Goal: Transaction & Acquisition: Purchase product/service

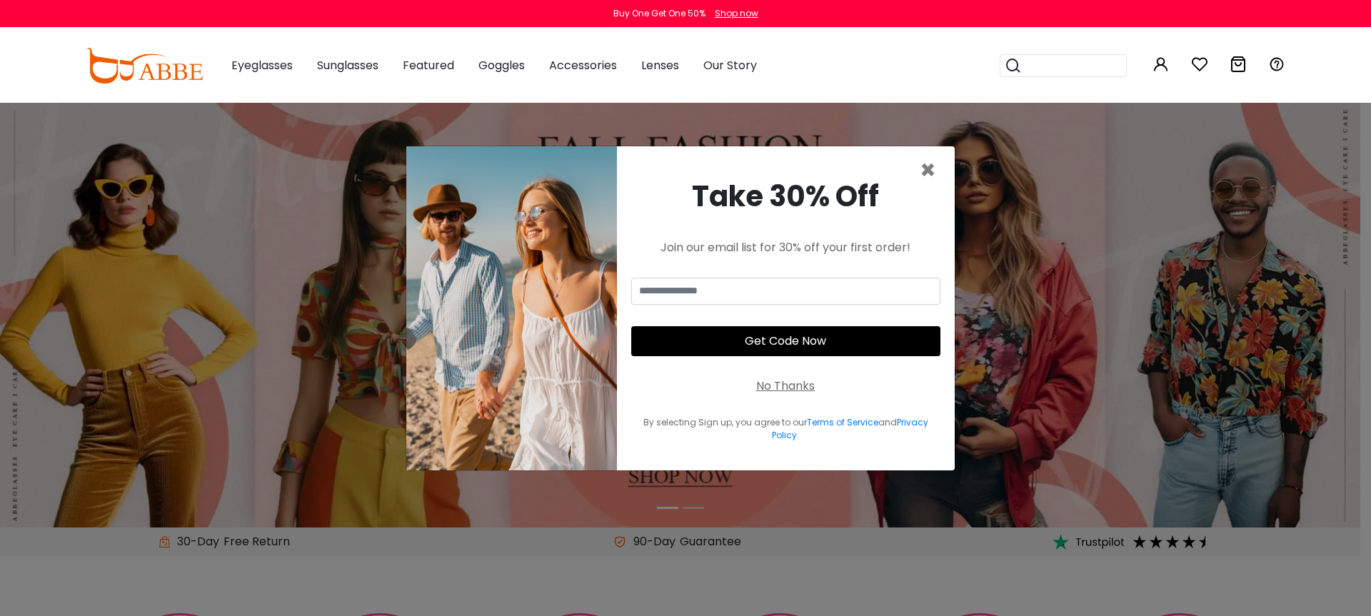
click at [773, 387] on div "No Thanks" at bounding box center [785, 386] width 59 height 17
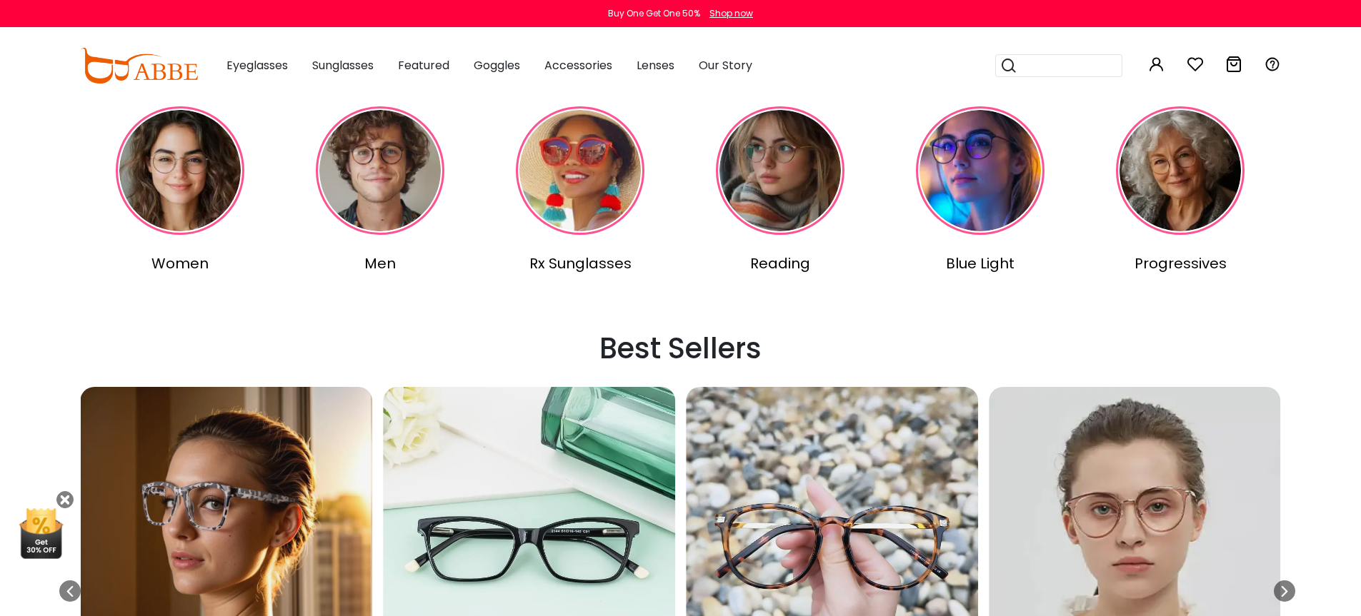
scroll to position [766, 0]
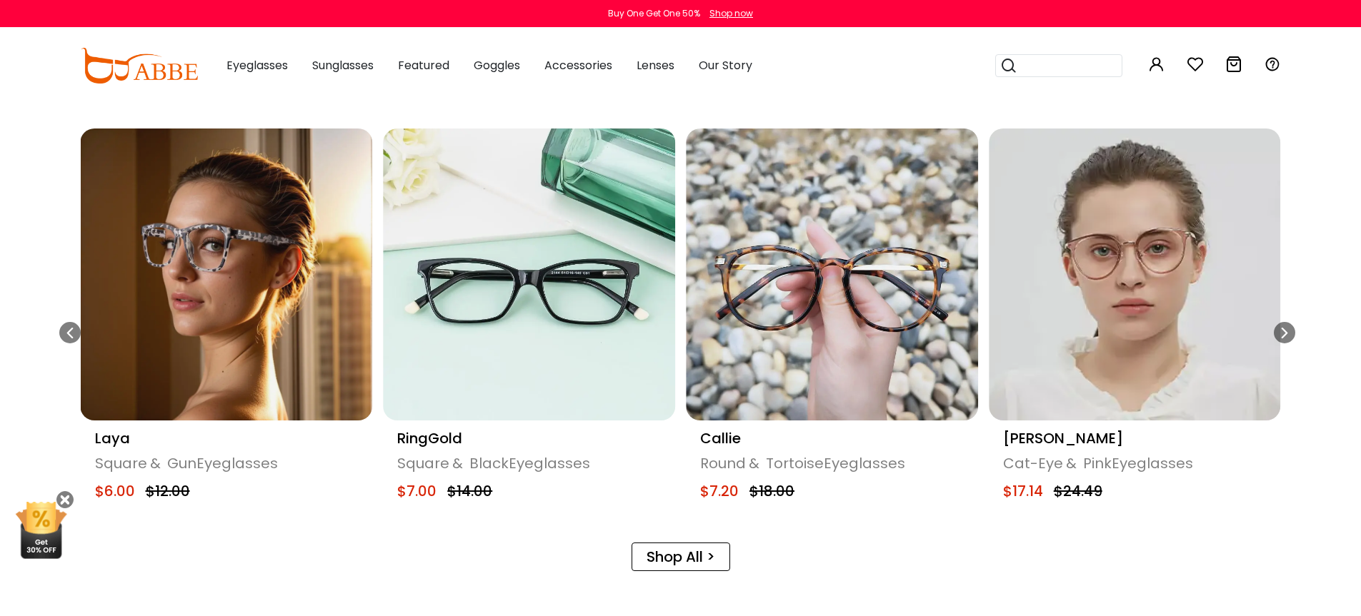
click at [531, 334] on img "7 / 20" at bounding box center [529, 275] width 292 height 292
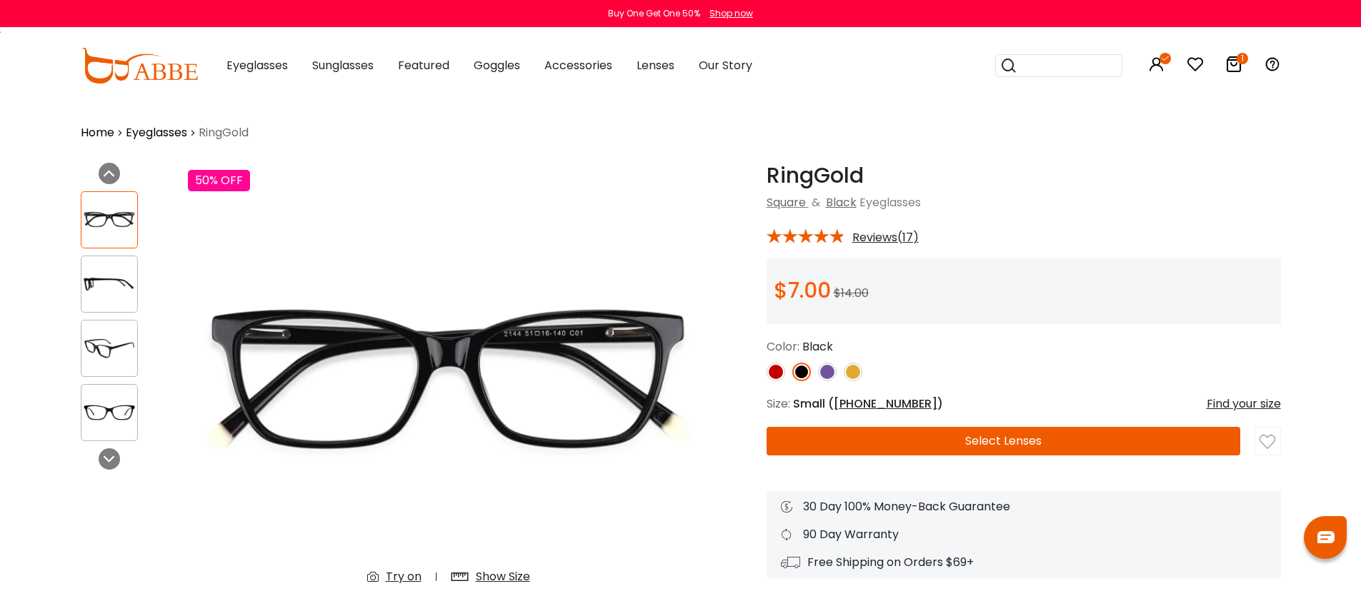
click at [156, 76] on img at bounding box center [139, 66] width 117 height 36
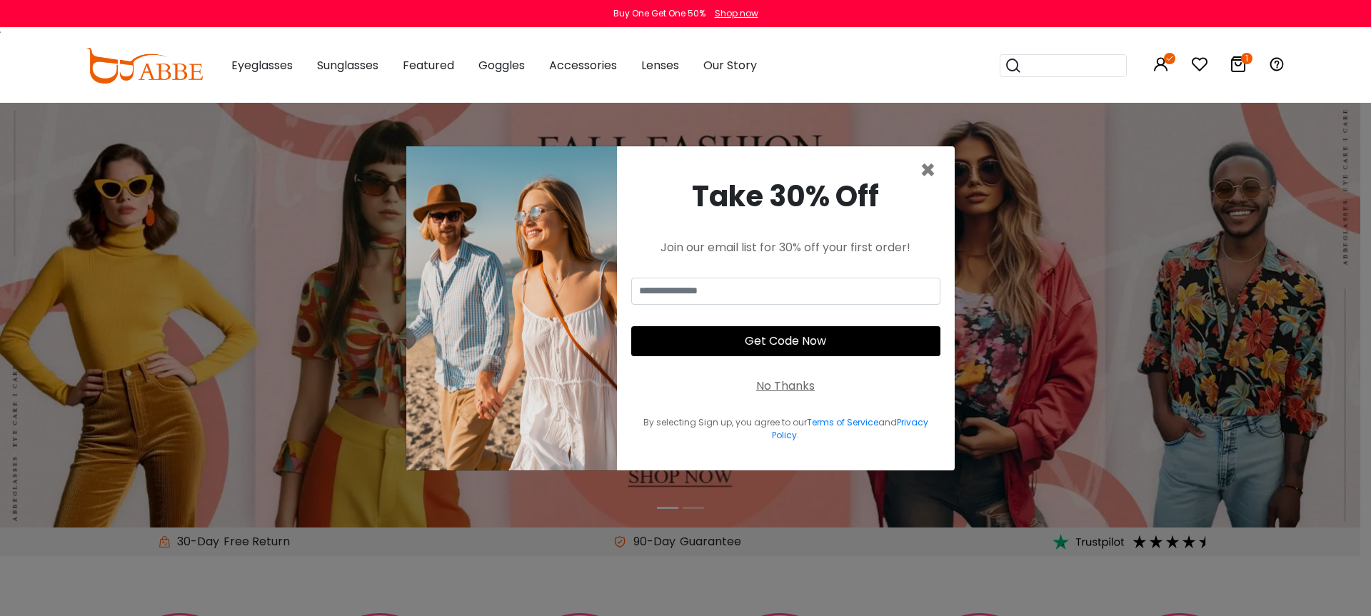
click at [797, 386] on div "No Thanks" at bounding box center [785, 386] width 59 height 17
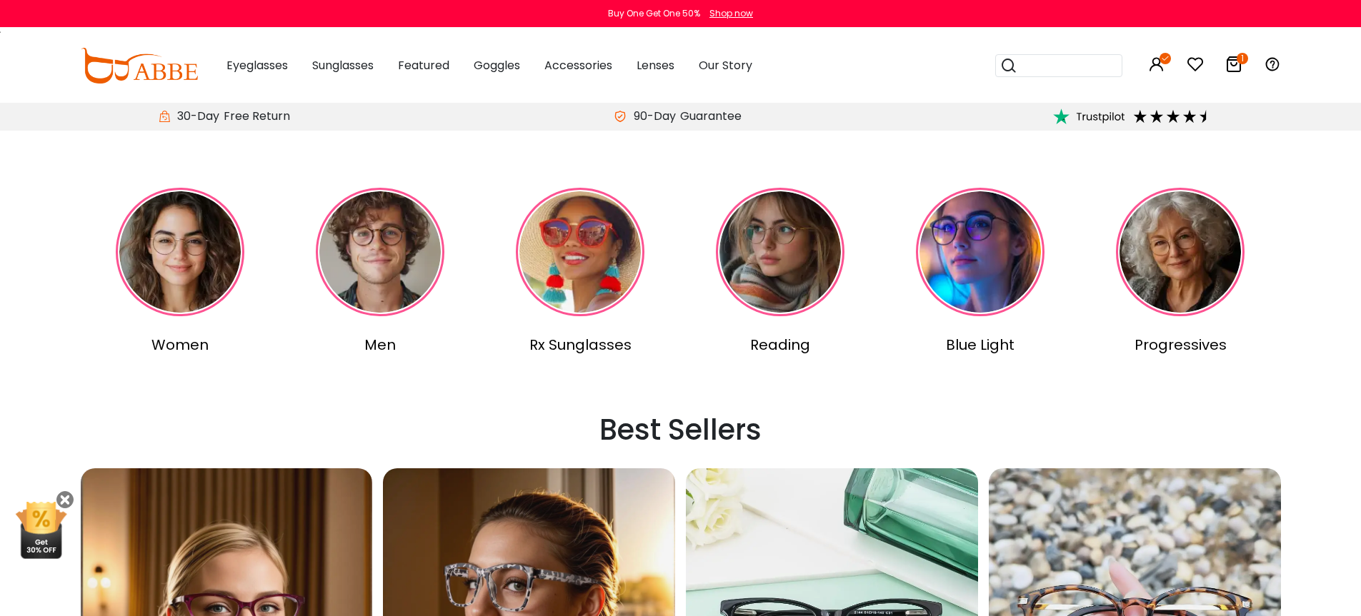
scroll to position [871, 0]
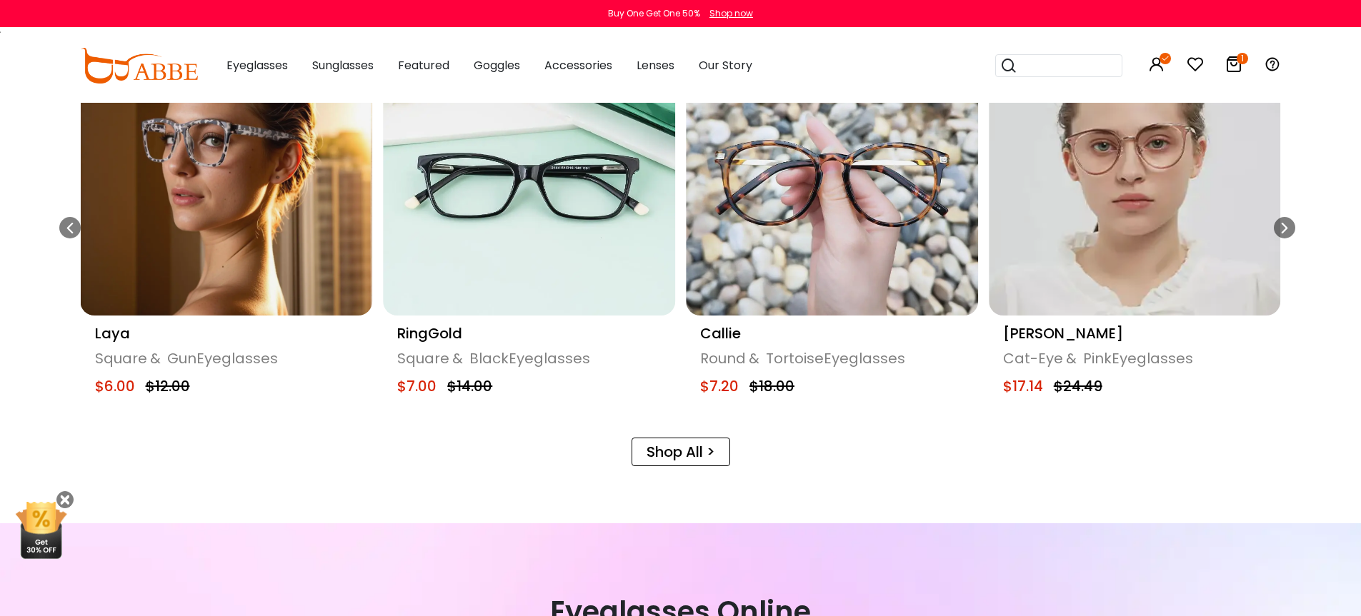
click at [254, 262] on img "6 / 20" at bounding box center [227, 170] width 292 height 292
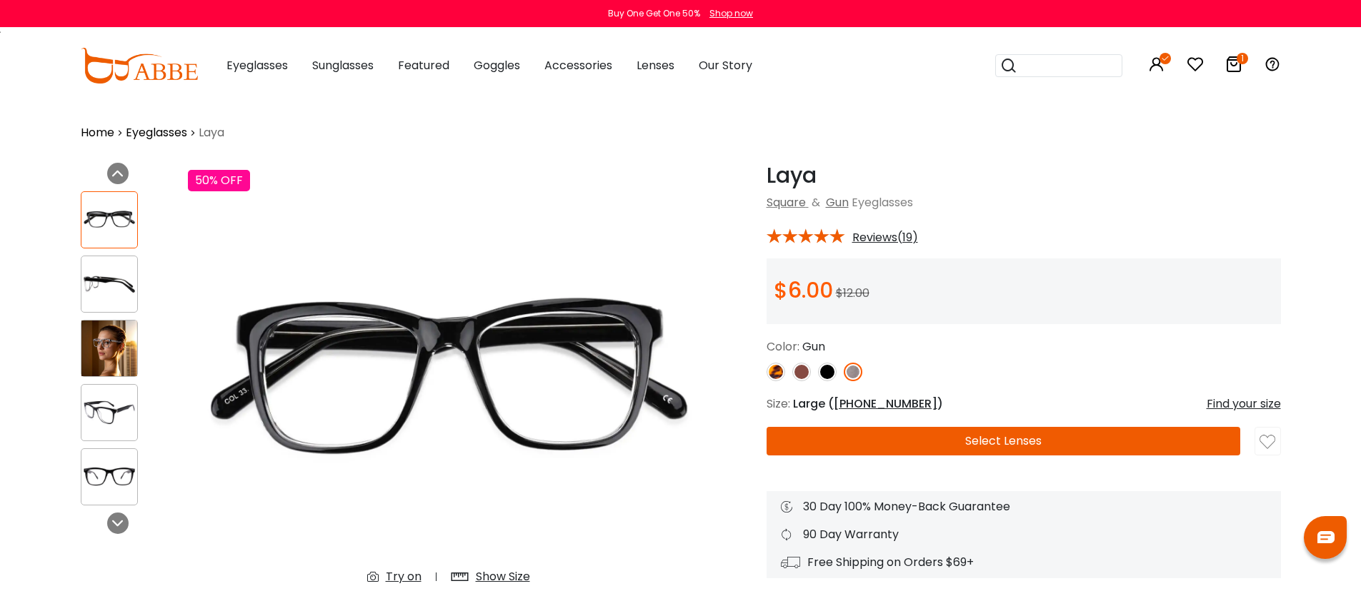
click at [131, 406] on img at bounding box center [109, 413] width 56 height 28
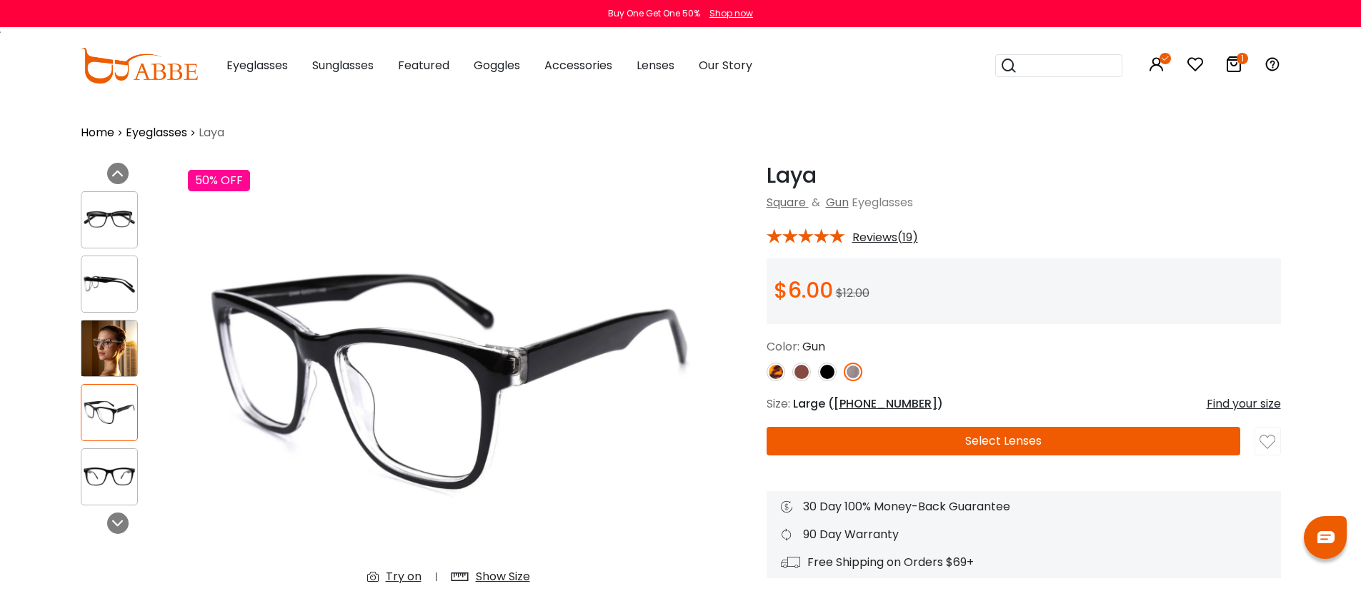
click at [108, 486] on img at bounding box center [109, 477] width 56 height 28
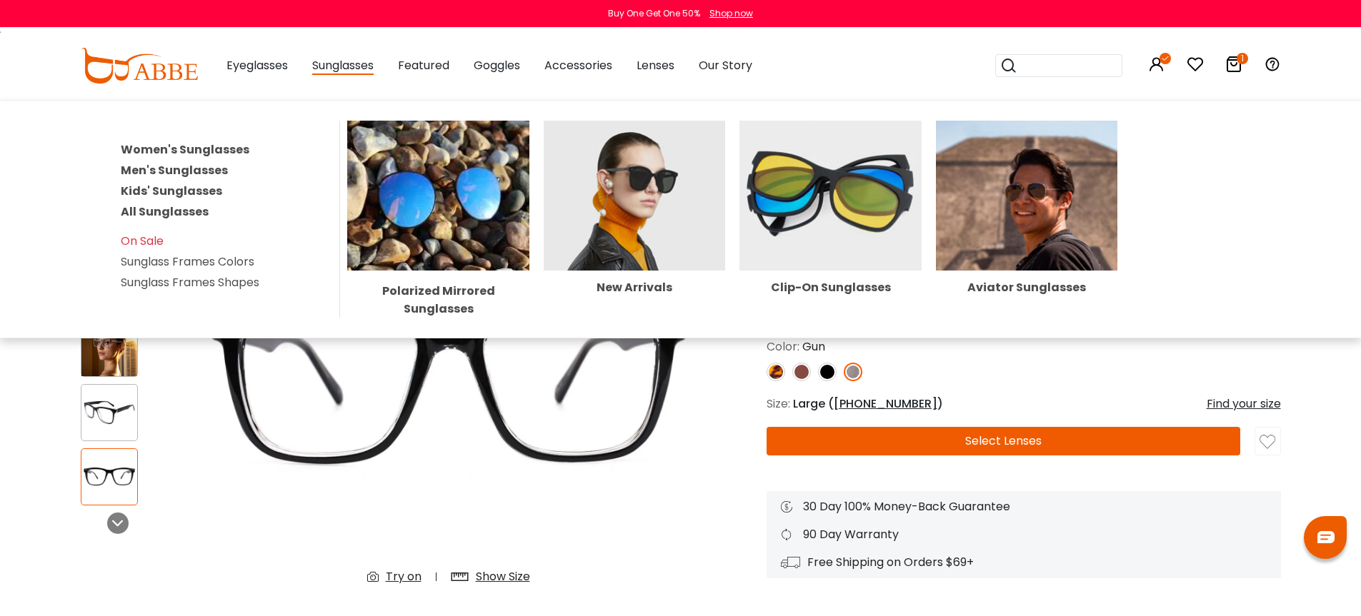
click at [424, 223] on img at bounding box center [438, 196] width 182 height 150
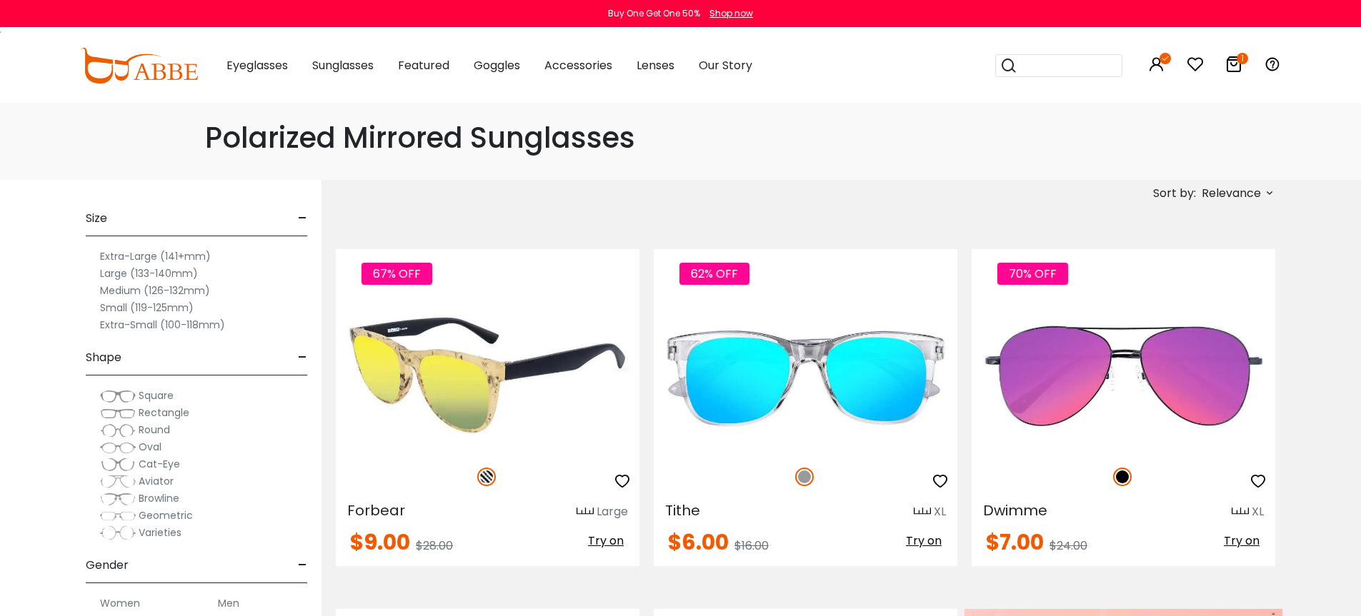
click at [532, 396] on img at bounding box center [488, 377] width 304 height 152
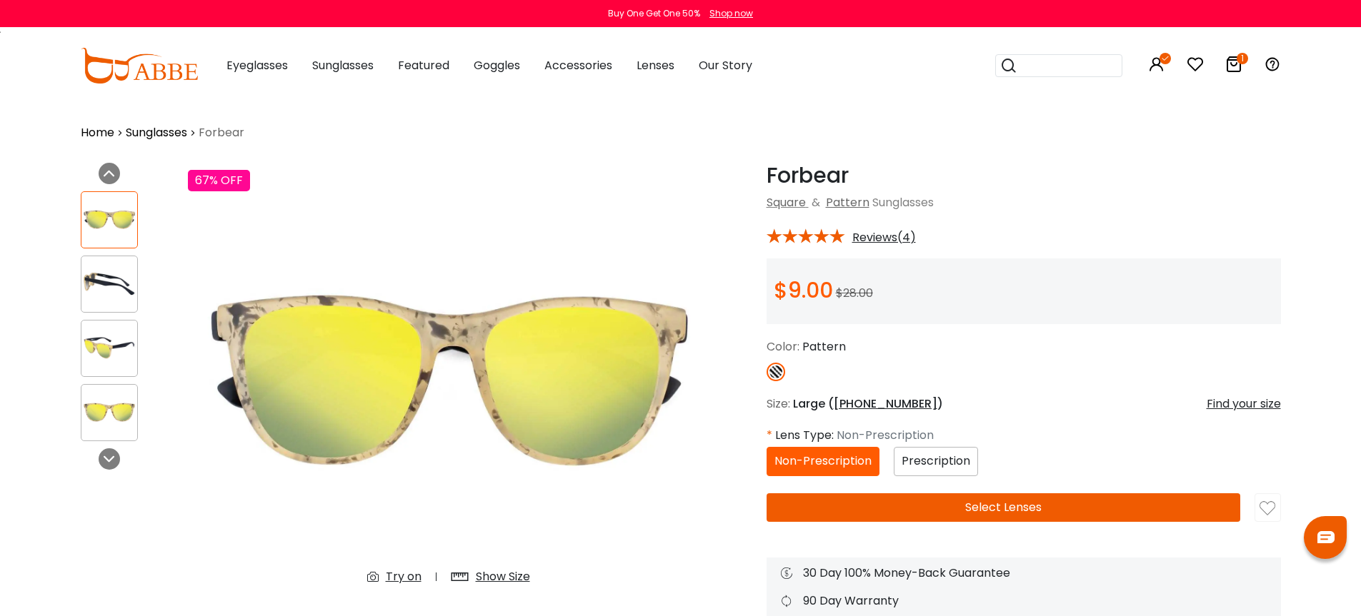
click at [106, 287] on img at bounding box center [109, 284] width 56 height 28
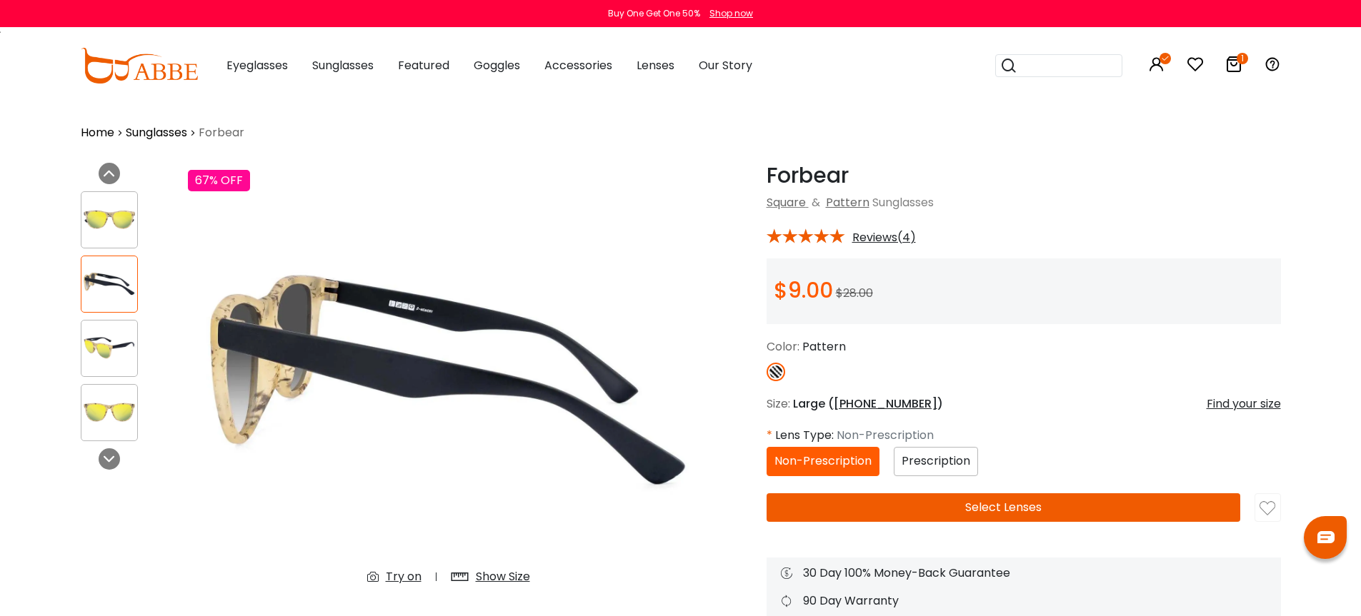
click at [106, 367] on div at bounding box center [109, 348] width 57 height 57
click at [116, 354] on img at bounding box center [109, 348] width 56 height 28
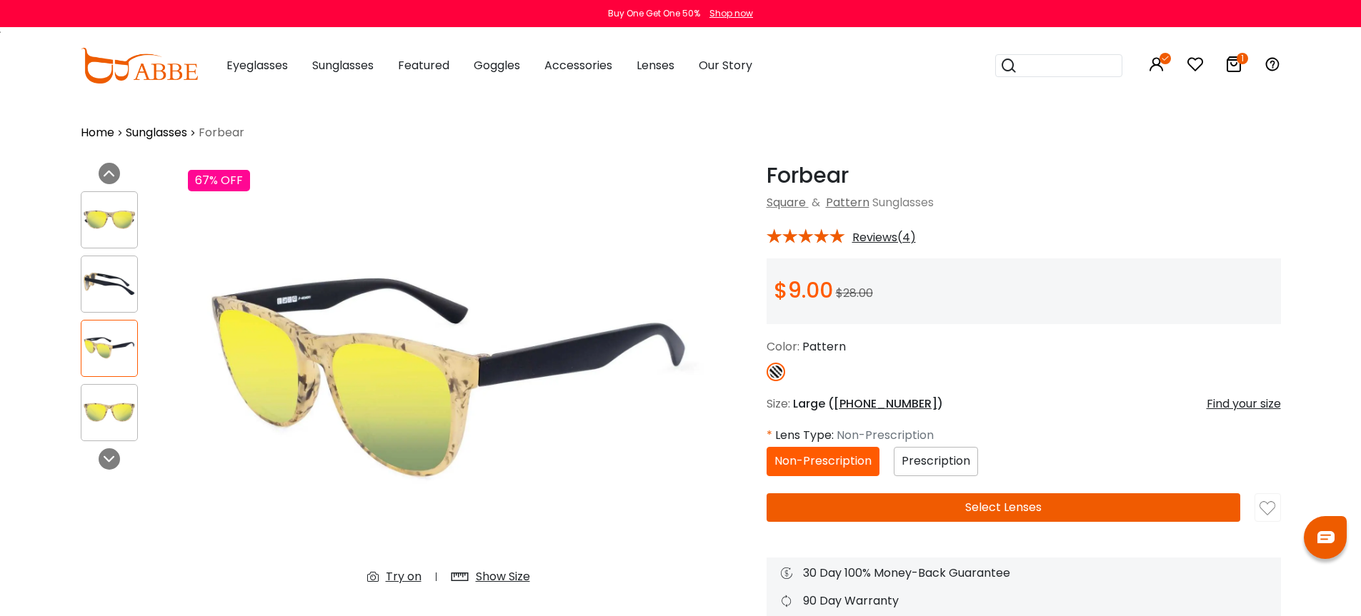
click at [114, 421] on img at bounding box center [109, 413] width 56 height 28
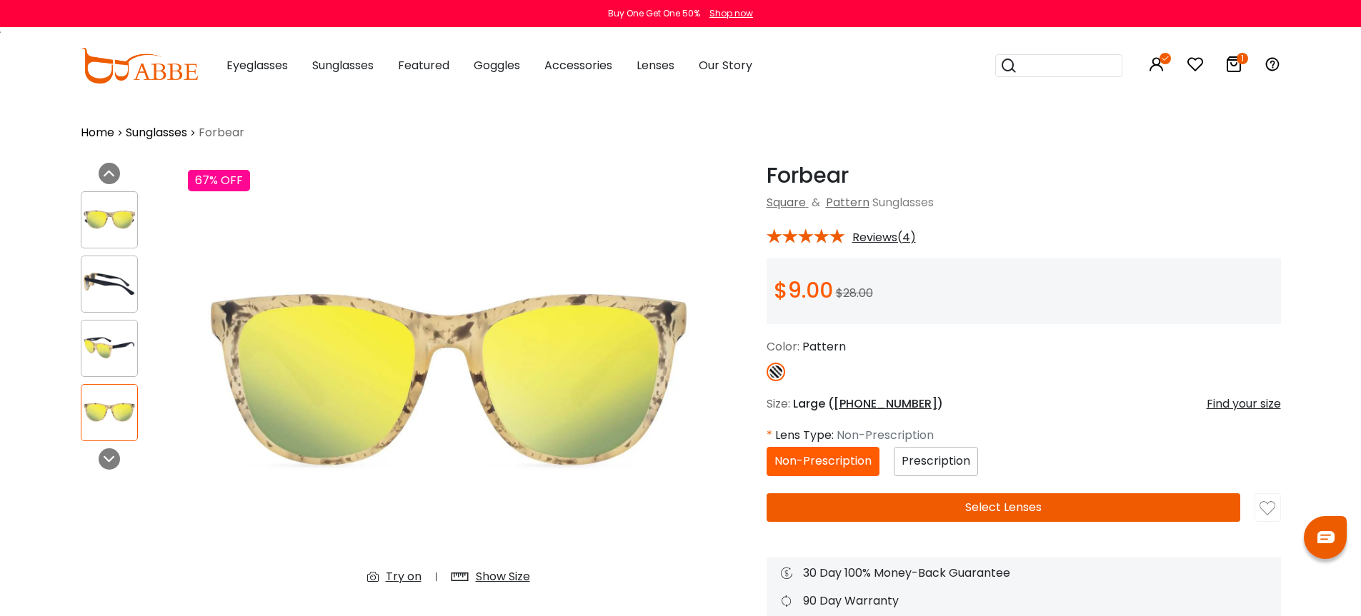
click at [1085, 206] on div "Square & Pattern Sunglasses" at bounding box center [1023, 202] width 514 height 17
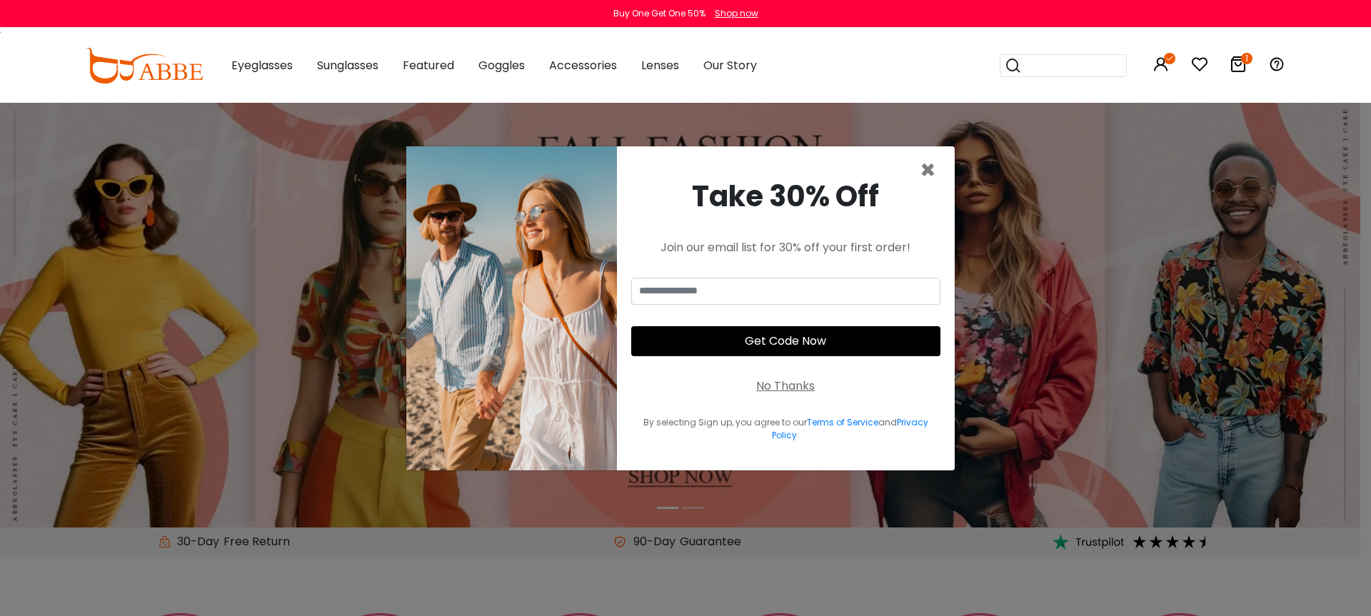
click at [799, 384] on div "No Thanks" at bounding box center [785, 386] width 59 height 17
